Goal: Task Accomplishment & Management: Use online tool/utility

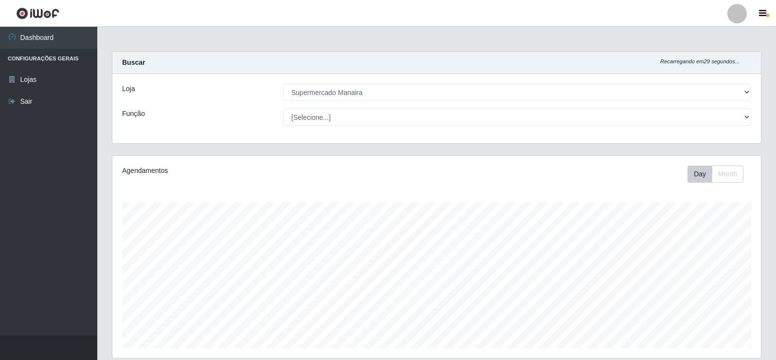
select select "443"
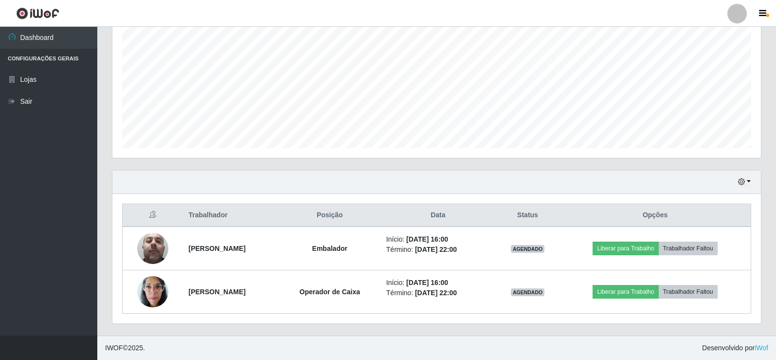
scroll to position [202, 649]
